Goal: Information Seeking & Learning: Learn about a topic

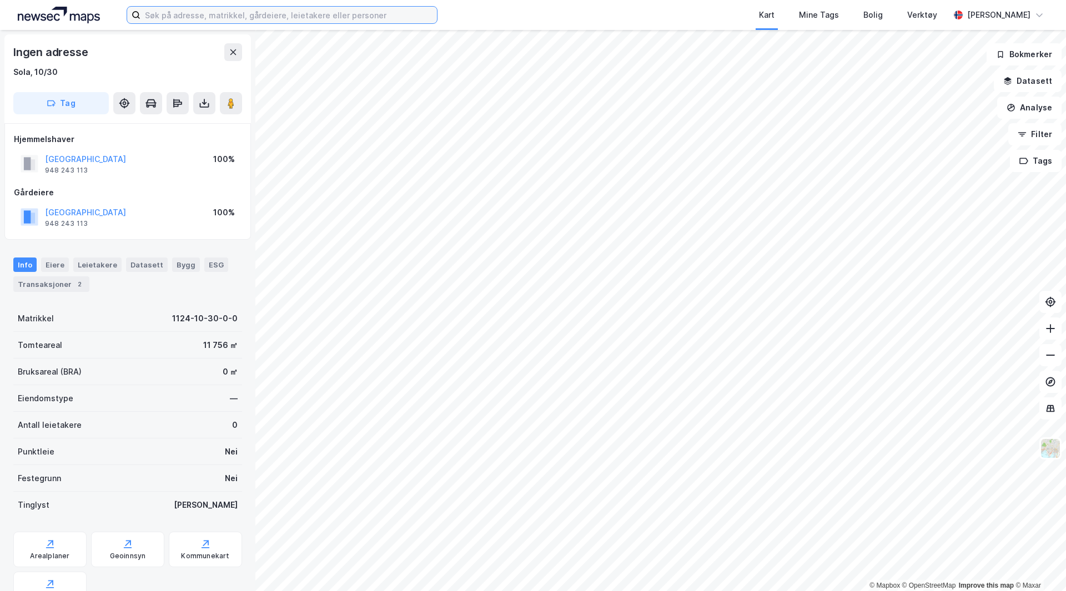
click at [315, 15] on input at bounding box center [288, 15] width 297 height 17
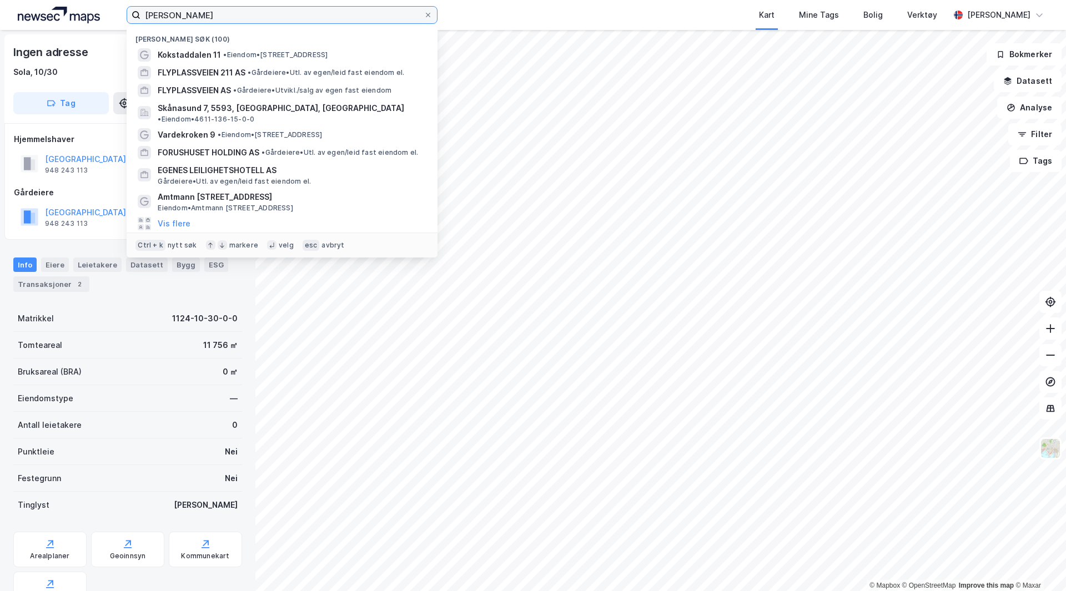
type input "[PERSON_NAME]"
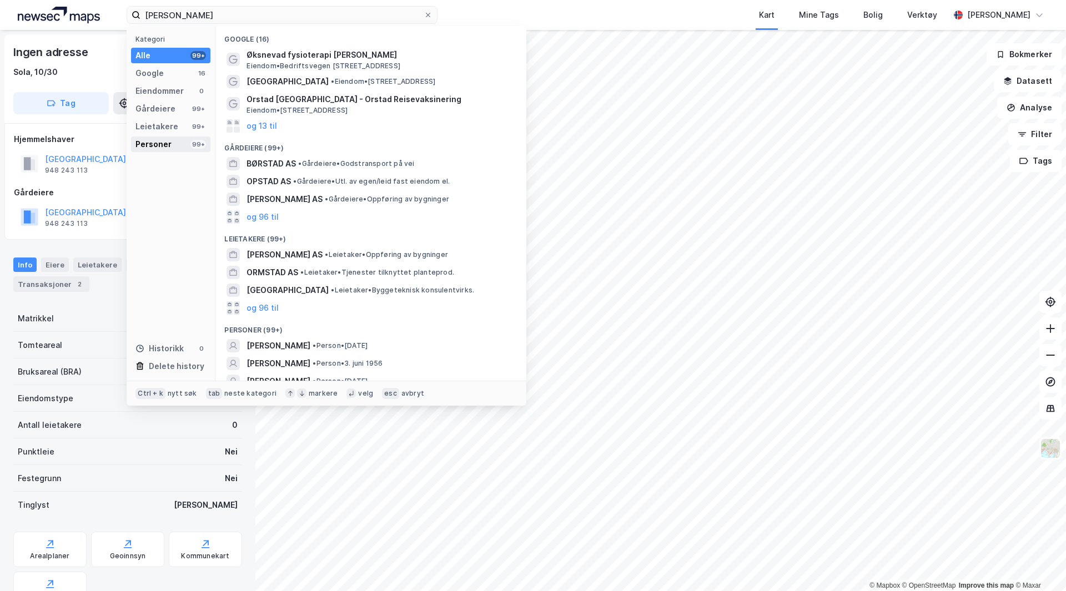
click at [168, 150] on div "Personer" at bounding box center [153, 144] width 36 height 13
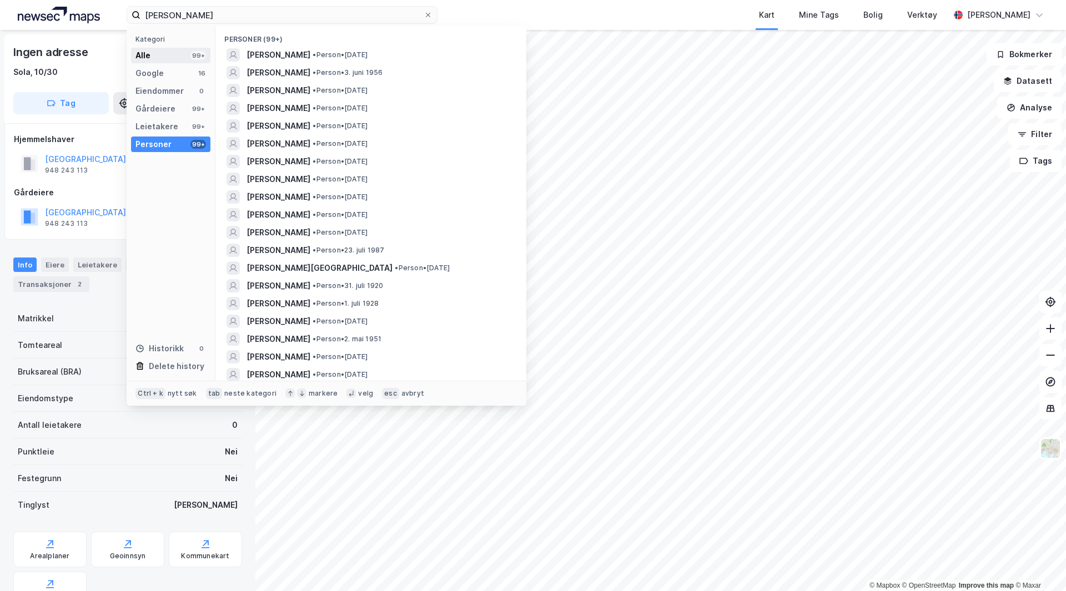
click at [180, 57] on div "Alle 99+" at bounding box center [170, 56] width 79 height 16
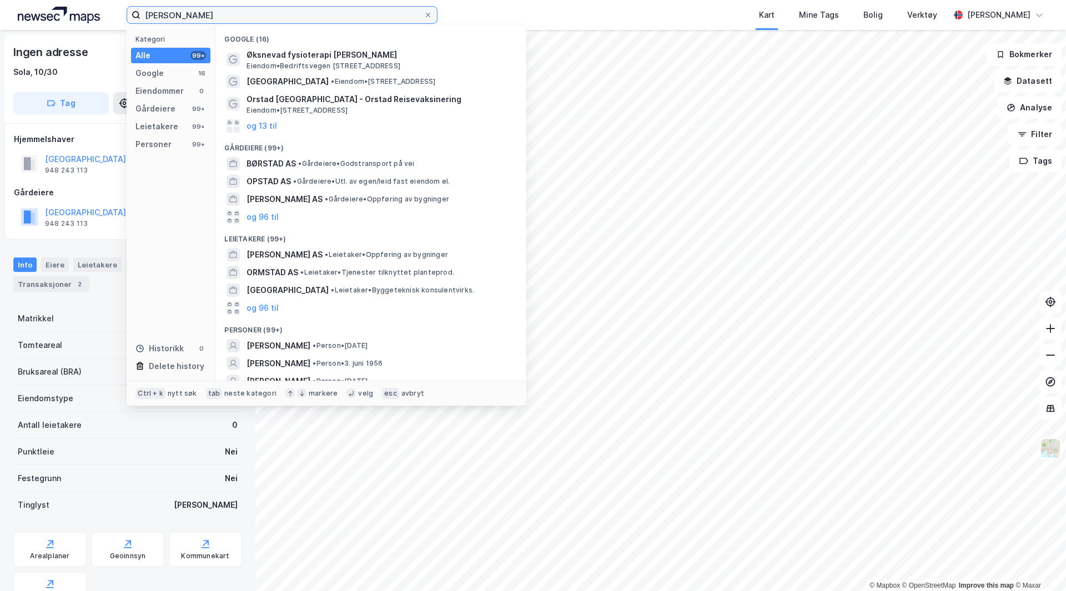
click at [217, 16] on input "[PERSON_NAME]" at bounding box center [281, 15] width 283 height 17
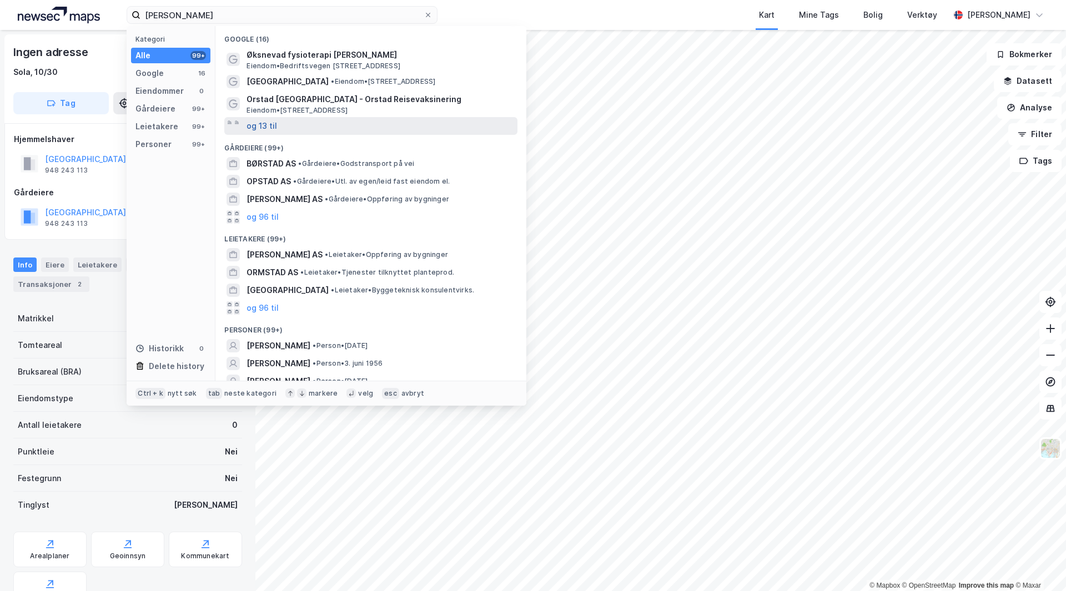
click at [265, 127] on button "og 13 til" at bounding box center [262, 125] width 31 height 13
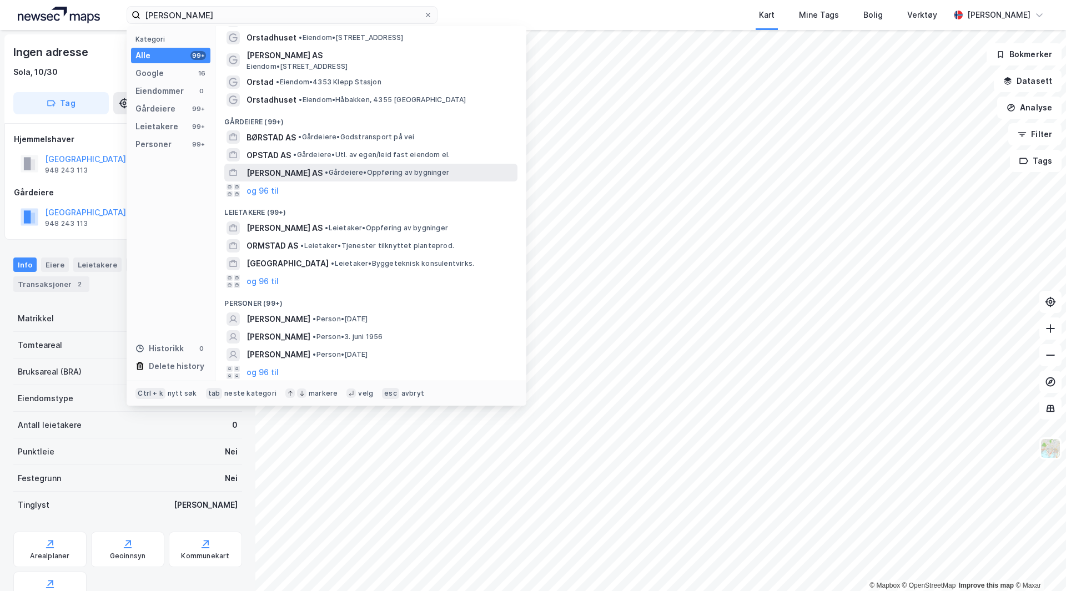
scroll to position [258, 0]
click at [246, 189] on div "og 96 til" at bounding box center [370, 190] width 293 height 18
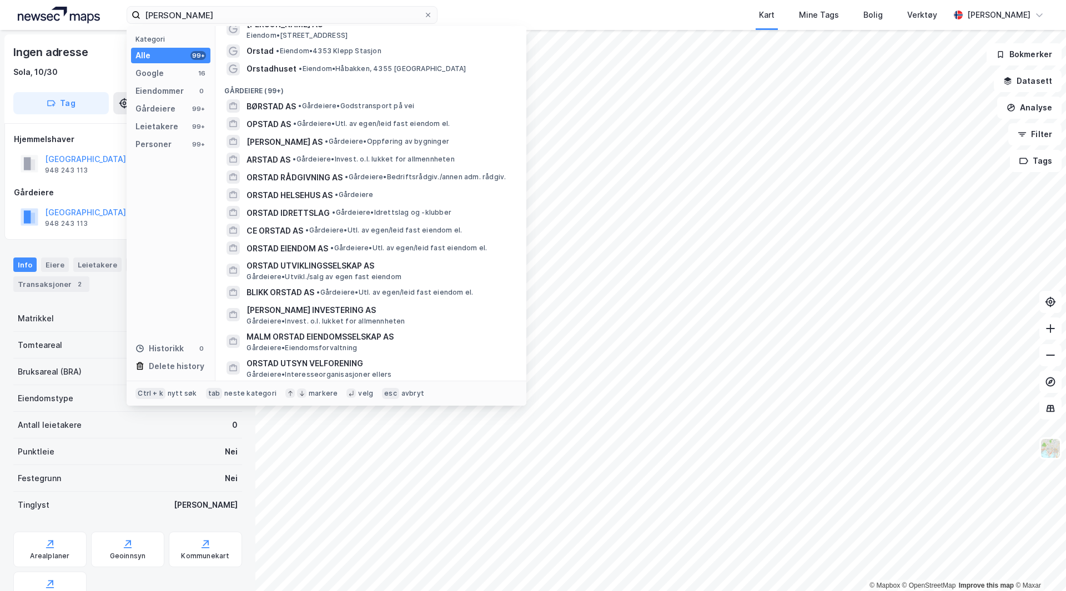
scroll to position [313, 0]
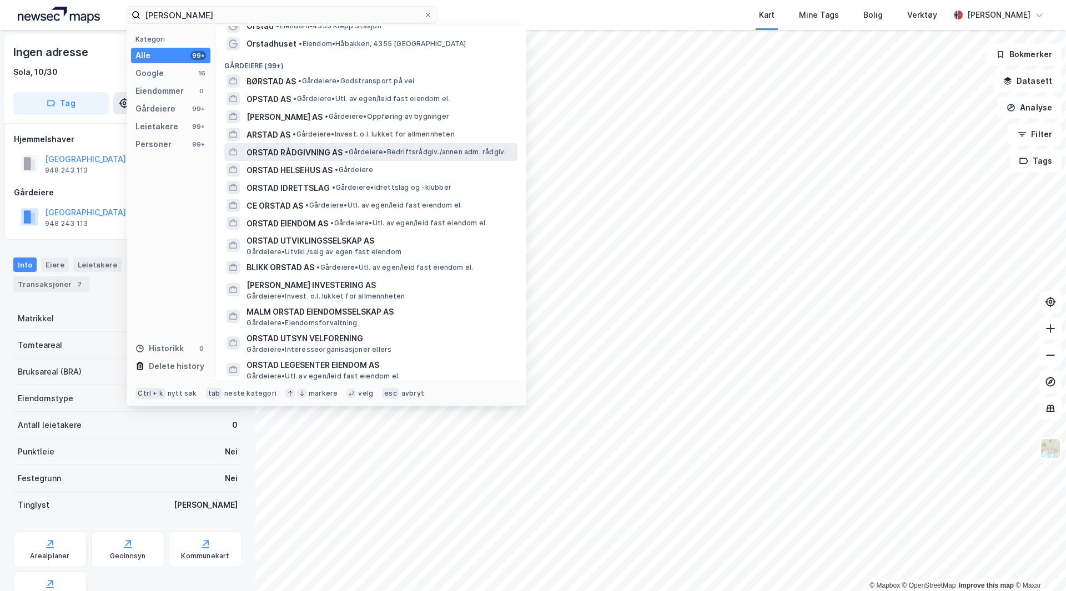
click at [263, 150] on span "ORSTAD RÅDGIVNING AS" at bounding box center [295, 152] width 96 height 13
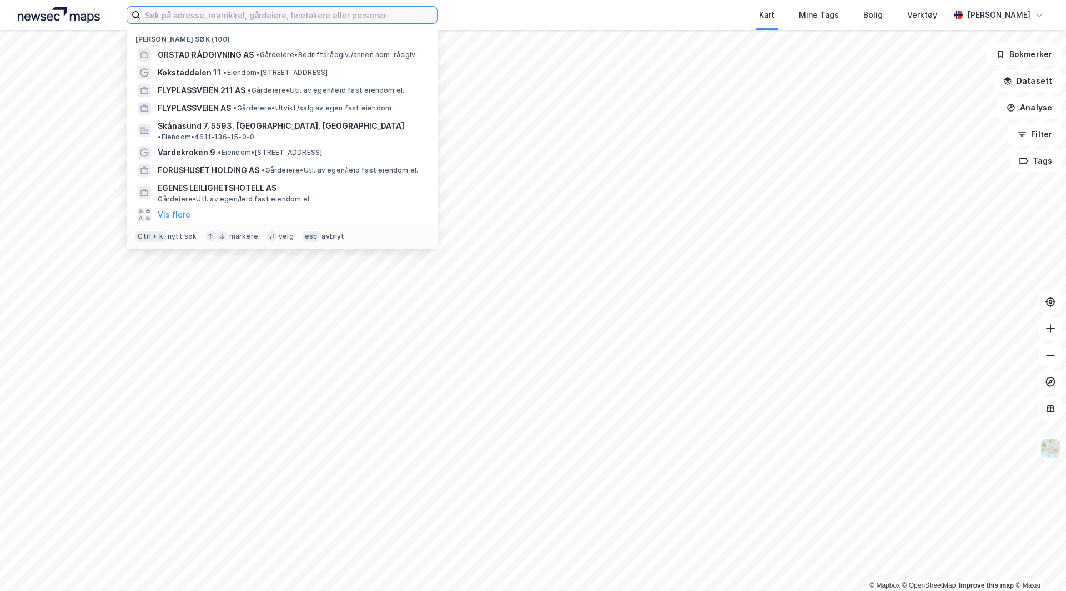
click at [217, 21] on input at bounding box center [288, 15] width 297 height 17
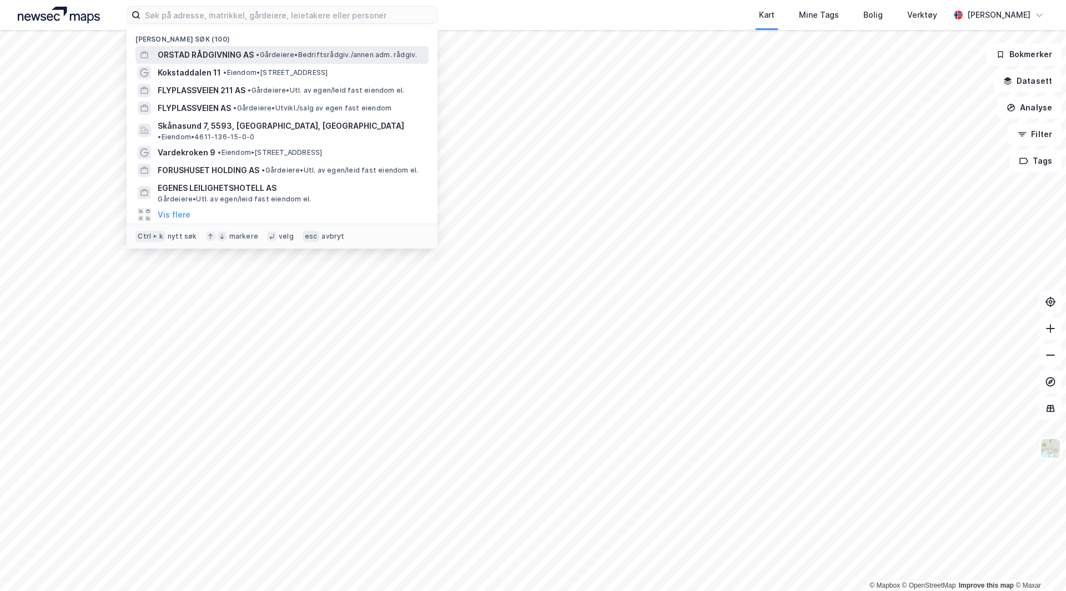
click at [208, 61] on span "ORSTAD RÅDGIVNING AS" at bounding box center [206, 54] width 96 height 13
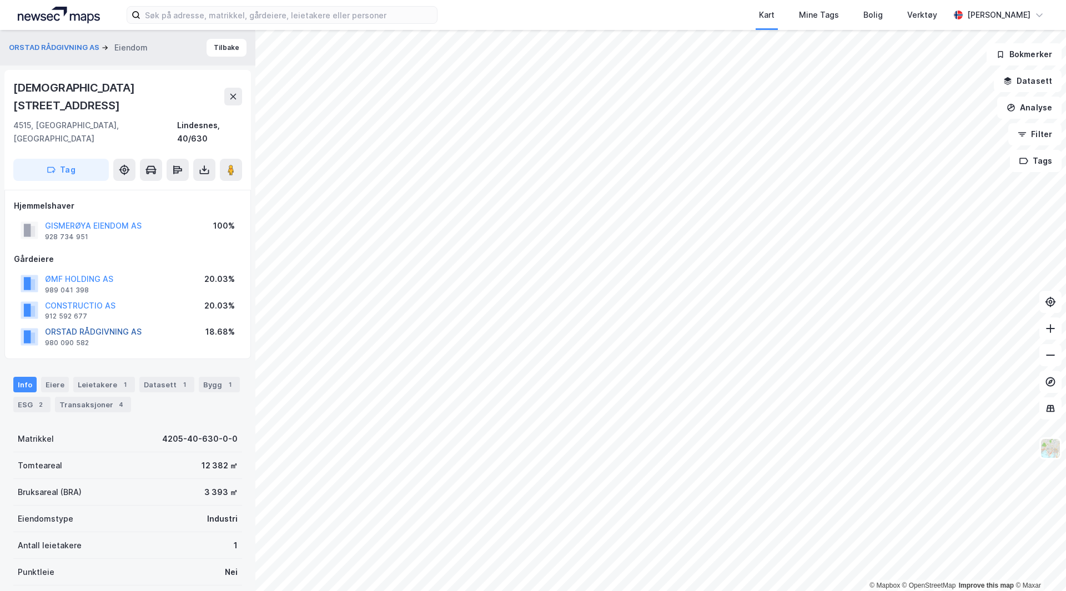
click at [0, 0] on button "ORSTAD RÅDGIVNING AS" at bounding box center [0, 0] width 0 height 0
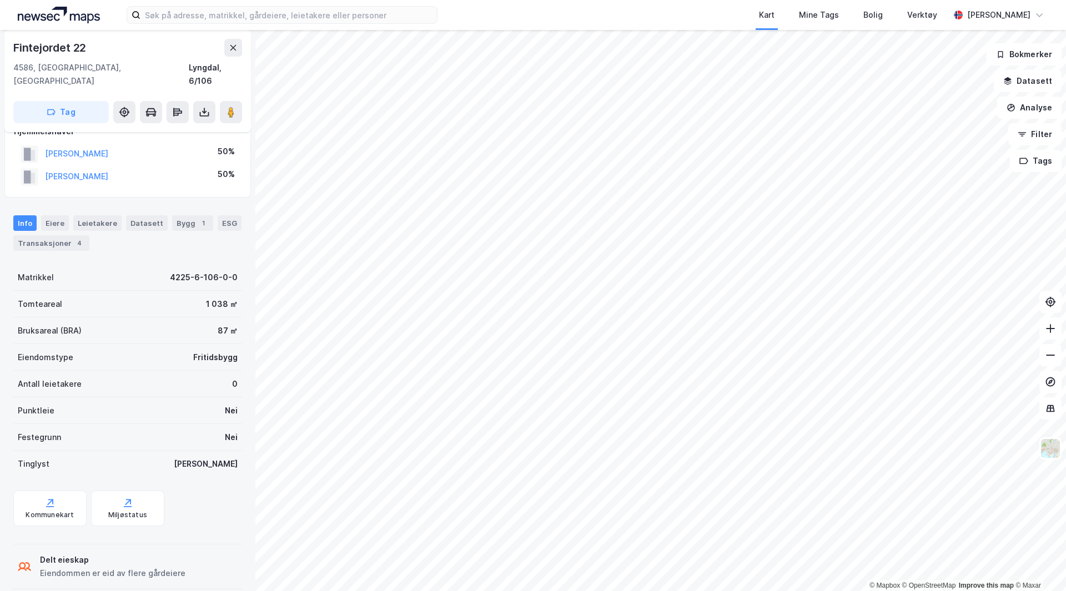
scroll to position [96, 0]
click at [210, 101] on button at bounding box center [204, 112] width 22 height 22
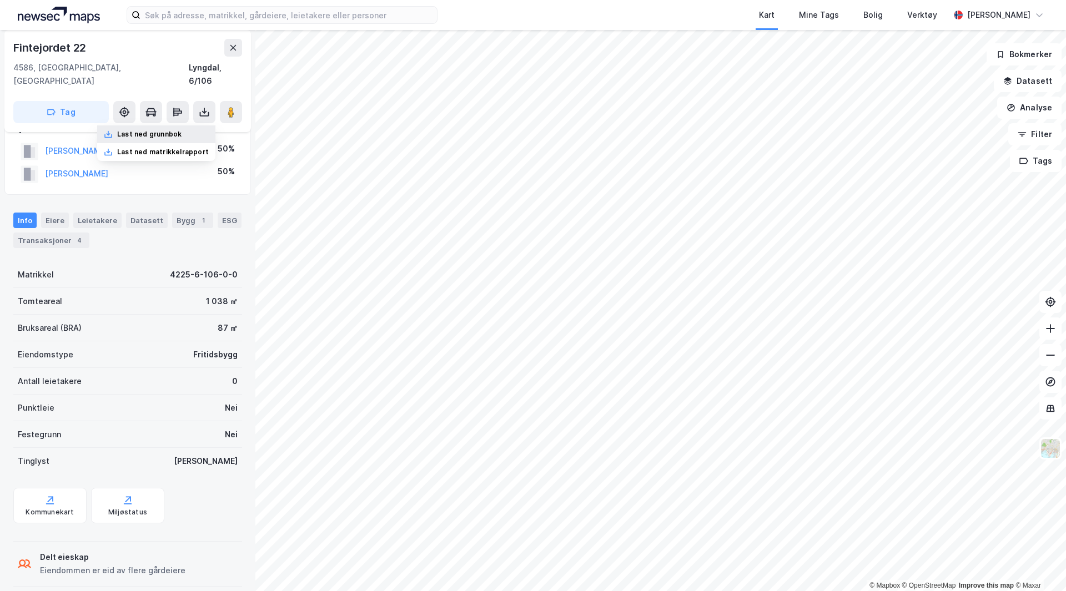
click at [177, 130] on div "Last ned grunnbok" at bounding box center [149, 134] width 64 height 9
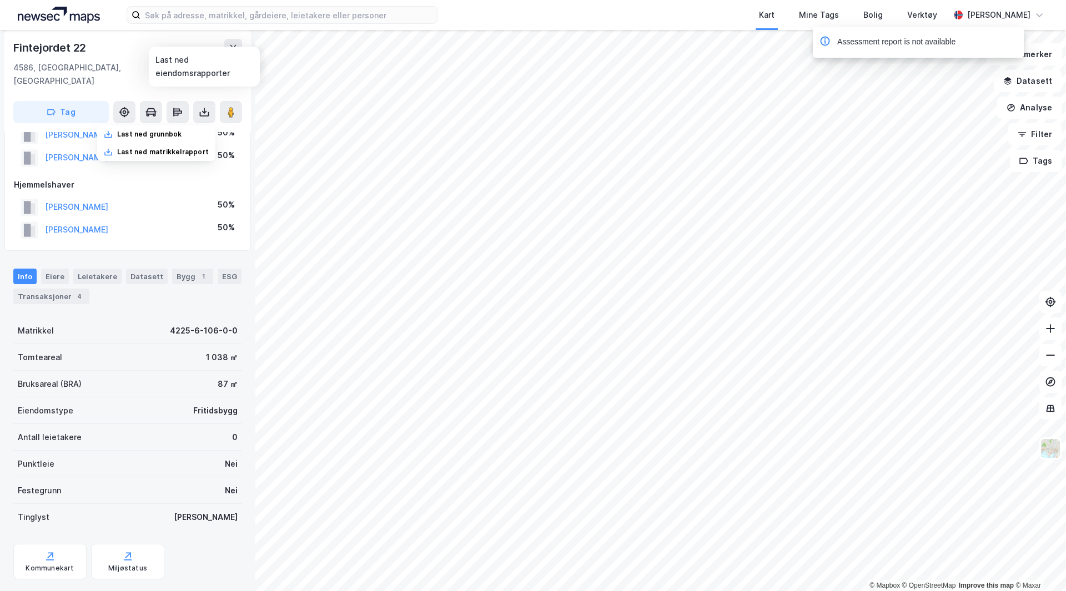
scroll to position [0, 0]
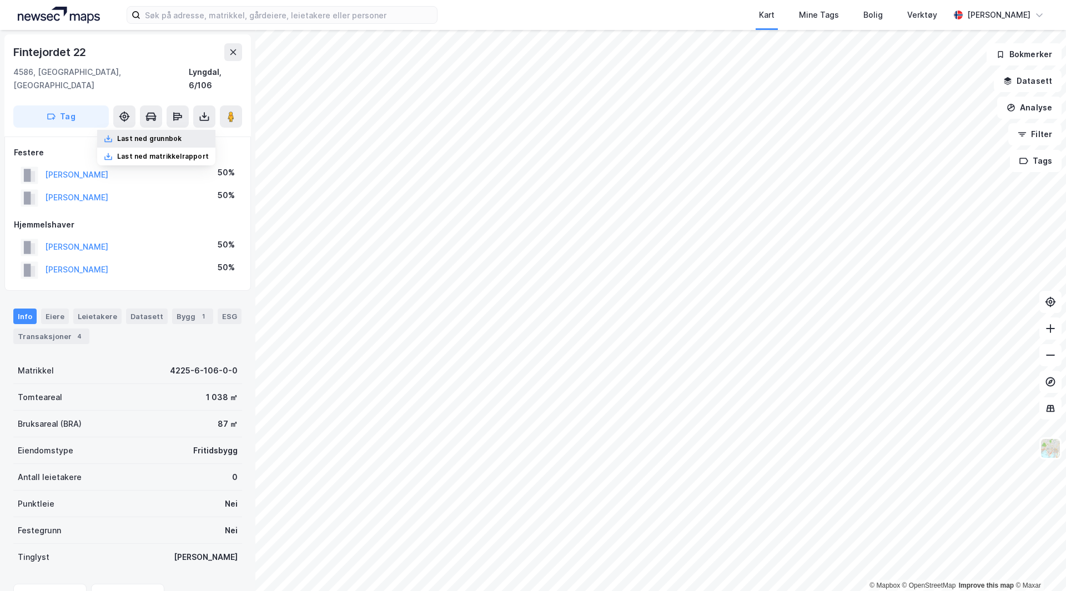
click at [147, 134] on div "Last ned grunnbok" at bounding box center [149, 138] width 64 height 9
click at [946, 45] on div "Assessment report is not available" at bounding box center [896, 42] width 118 height 13
click at [202, 117] on icon at bounding box center [204, 119] width 9 height 4
click at [187, 152] on div "Last ned matrikkelrapport" at bounding box center [163, 156] width 92 height 9
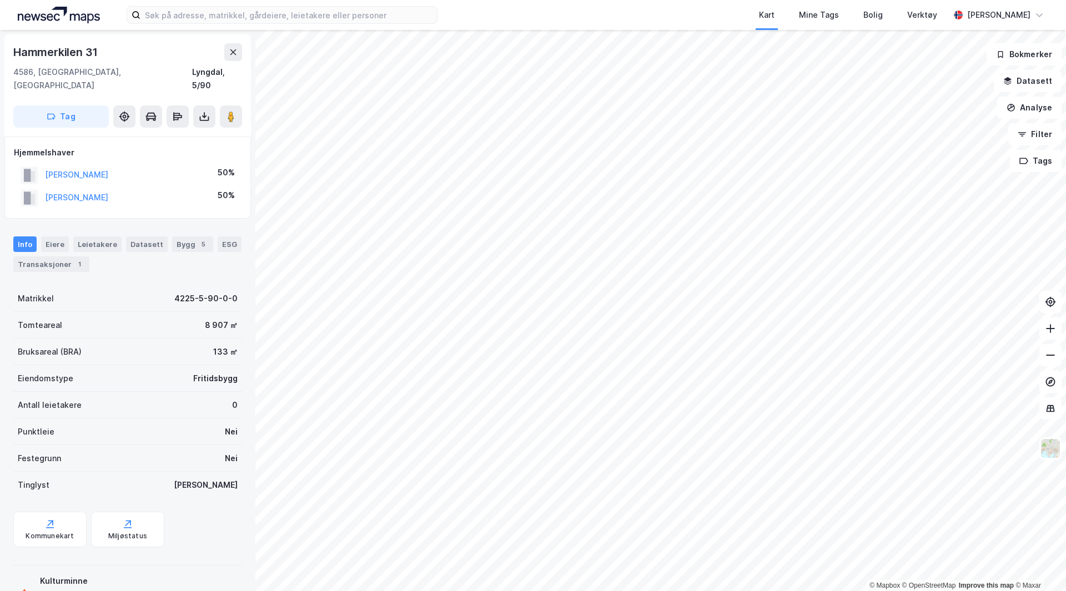
scroll to position [2, 0]
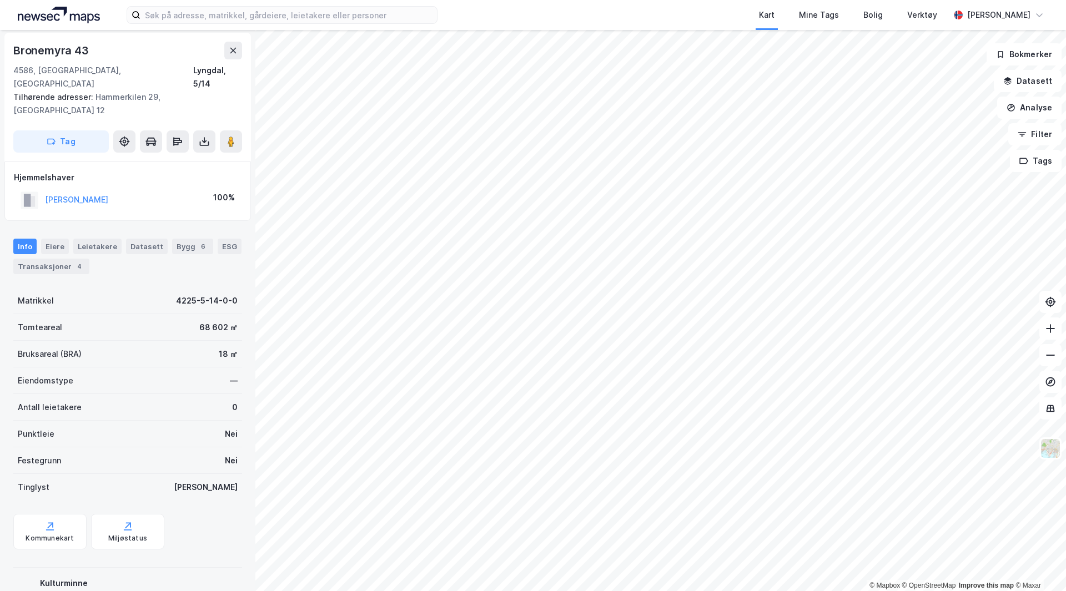
click at [381, 0] on html "Kart Mine Tags Bolig Verktøy Knut Prestvik © Mapbox © OpenStreetMap Improve thi…" at bounding box center [533, 295] width 1066 height 591
click at [671, 591] on html "Kart Mine Tags Bolig Verktøy Knut Prestvik © Mapbox © OpenStreetMap Improve thi…" at bounding box center [533, 295] width 1066 height 591
